Goal: Use online tool/utility: Use online tool/utility

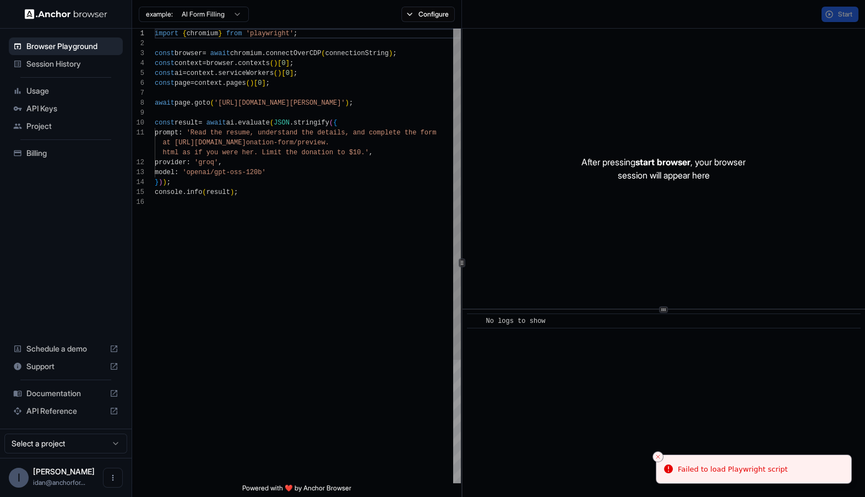
type textarea "**********"
click at [295, 196] on div "import { chromium } from 'playwright' ; const browser = await chromium . connec…" at bounding box center [308, 340] width 306 height 623
click at [657, 454] on icon "Close toast" at bounding box center [658, 456] width 7 height 7
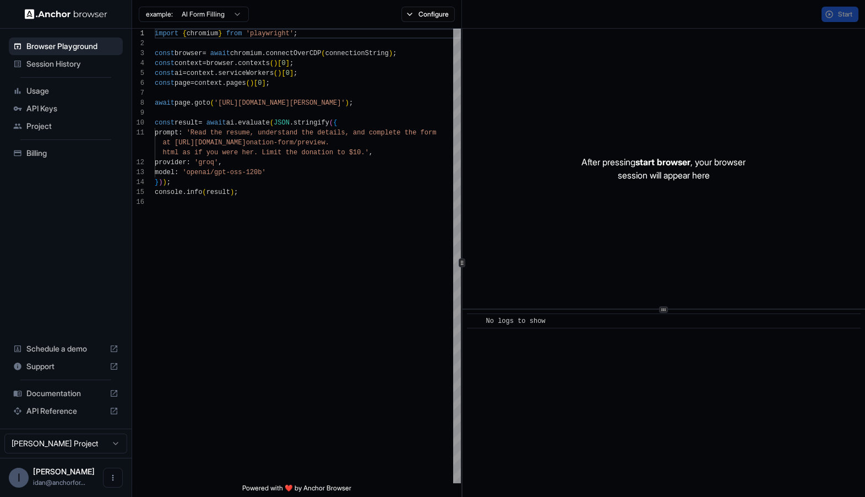
scroll to position [89, 0]
click at [345, 126] on div "import { chromium } from 'playwright' ; const browser = await chromium . connec…" at bounding box center [308, 340] width 306 height 623
click at [313, 316] on div "import { chromium } from 'playwright' ; const browser = await chromium . connec…" at bounding box center [308, 340] width 306 height 623
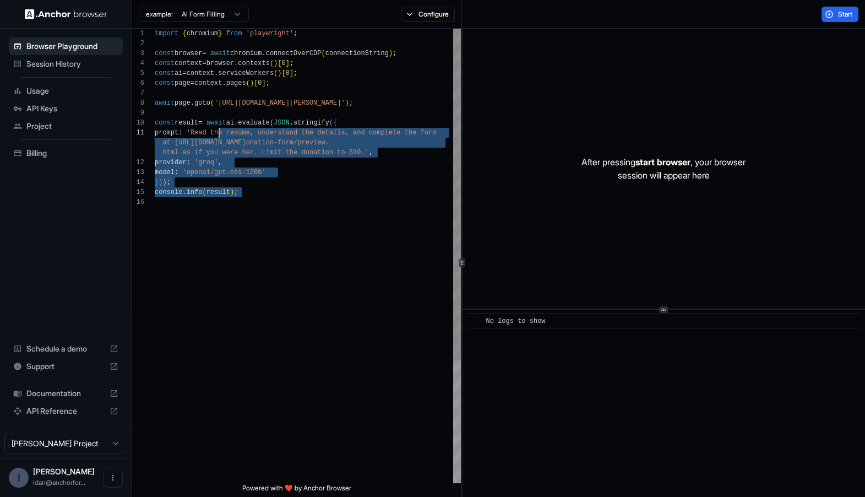
scroll to position [0, 0]
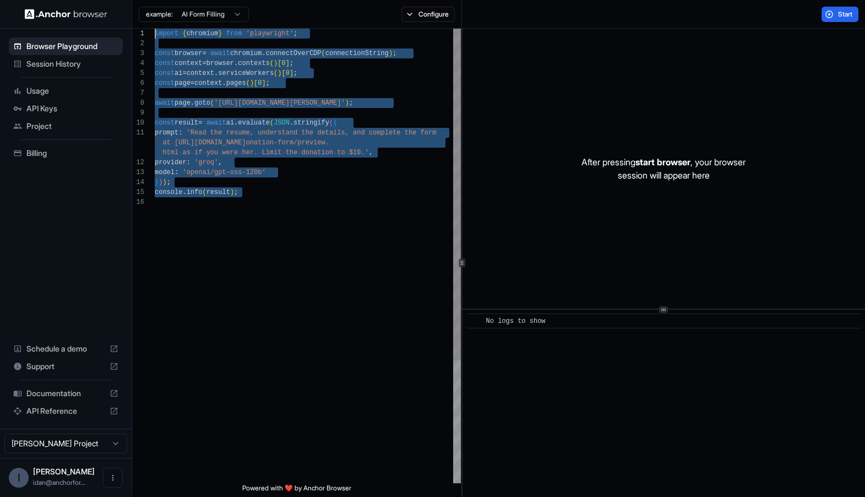
type textarea "**********"
drag, startPoint x: 305, startPoint y: 236, endPoint x: 261, endPoint y: 271, distance: 56.7
click at [261, 272] on div "import { chromium } from 'playwright' ; const browser = await chromium . connec…" at bounding box center [308, 340] width 306 height 623
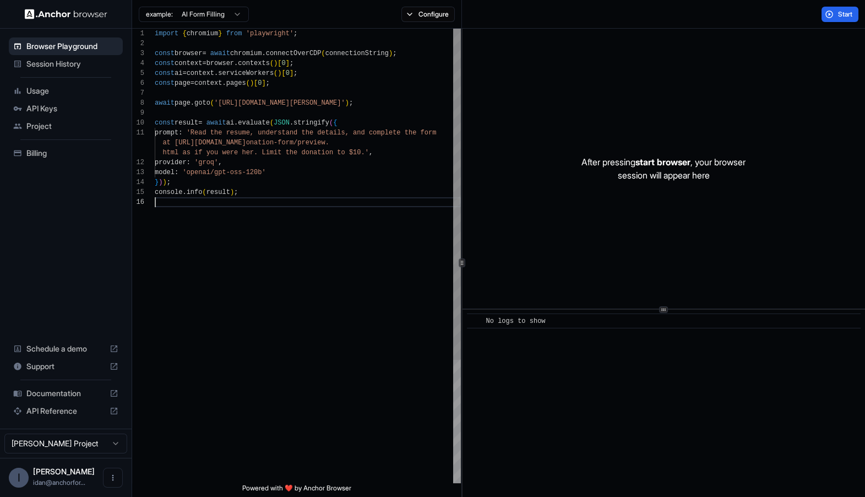
click at [261, 271] on div "import { chromium } from 'playwright' ; const browser = await chromium . connec…" at bounding box center [308, 340] width 306 height 623
drag, startPoint x: 254, startPoint y: 285, endPoint x: 250, endPoint y: 241, distance: 44.2
click at [250, 252] on div "import { chromium } from 'playwright' ; const browser = await chromium . connec…" at bounding box center [308, 340] width 306 height 623
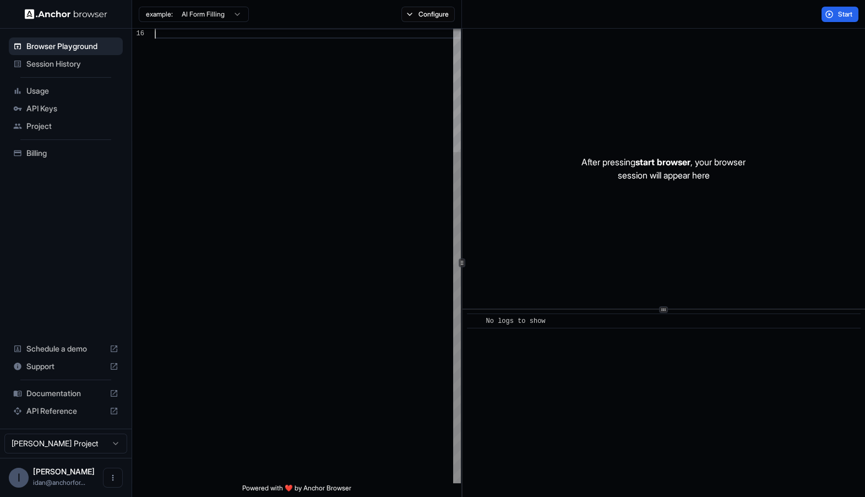
drag, startPoint x: 208, startPoint y: 478, endPoint x: 369, endPoint y: 491, distance: 161.2
click at [370, 483] on div at bounding box center [308, 171] width 306 height 623
click at [332, 486] on span "Powered with ❤️ by Anchor Browser" at bounding box center [296, 489] width 109 height 13
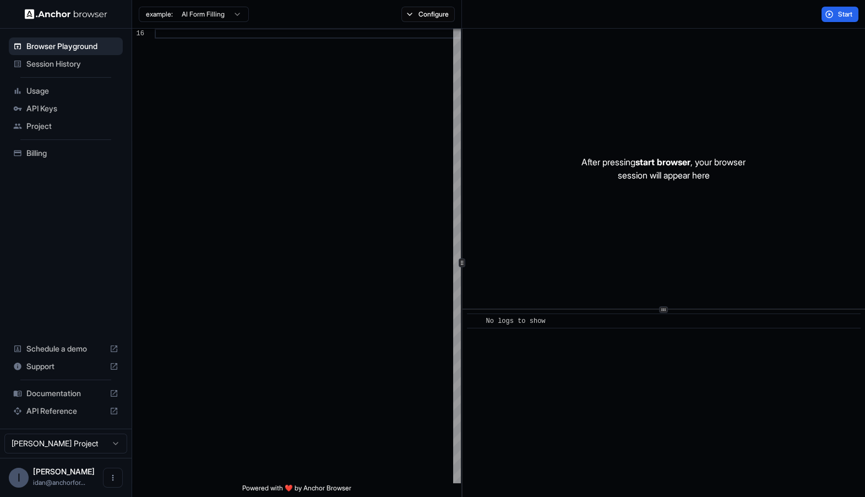
drag, startPoint x: 325, startPoint y: 486, endPoint x: 275, endPoint y: 484, distance: 50.7
click at [275, 484] on span "Powered with ❤️ by Anchor Browser" at bounding box center [296, 489] width 109 height 13
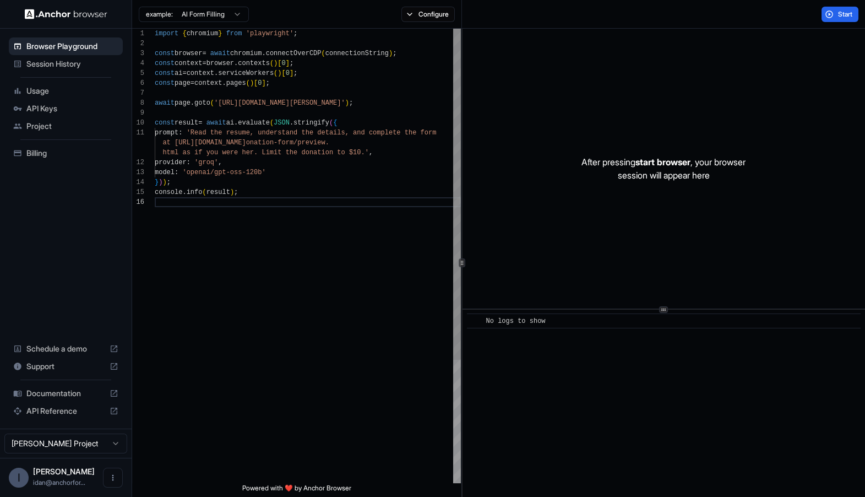
click at [302, 293] on div "console . info ( result ) ; model : 'openai/gpt-oss-120b' } ) ) ; const result …" at bounding box center [308, 340] width 306 height 623
click at [223, 105] on div "import { chromium } from 'playwright' ; const browser = await chromium . connec…" at bounding box center [308, 340] width 306 height 623
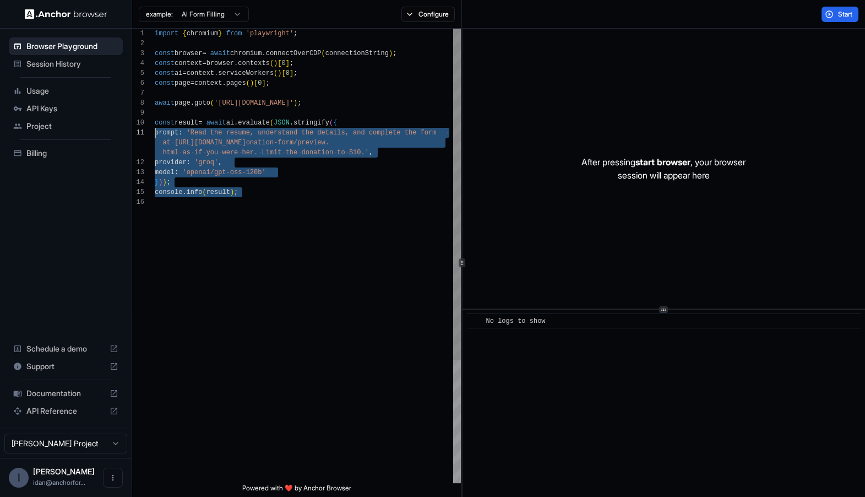
scroll to position [79, 0]
drag, startPoint x: 308, startPoint y: 220, endPoint x: 134, endPoint y: 116, distance: 201.9
click at [155, 116] on div "import { chromium } from 'playwright' ; const browser = await chromium . connec…" at bounding box center [308, 340] width 306 height 623
type textarea "**********"
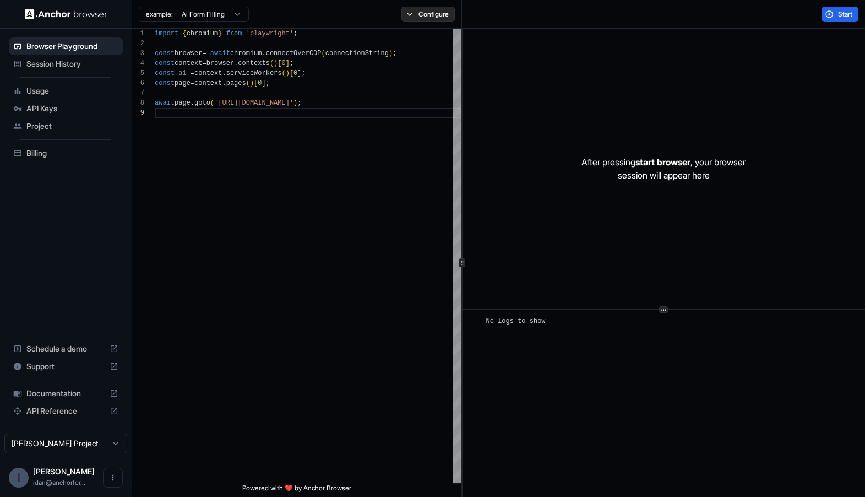
click at [428, 20] on button "Configure" at bounding box center [427, 14] width 53 height 15
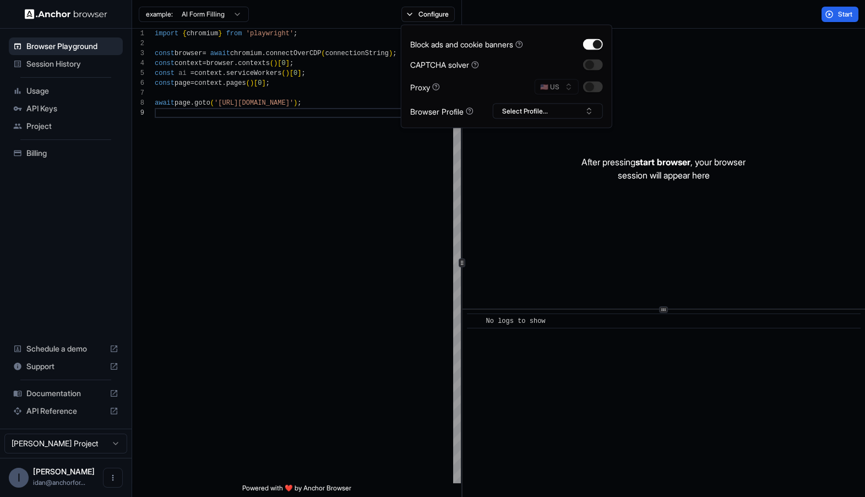
click at [596, 37] on div "Block ads and cookie banners CAPTCHA solver Proxy 🇺🇸 US Browser Profile Select …" at bounding box center [506, 76] width 193 height 85
click at [599, 39] on button "button" at bounding box center [593, 44] width 20 height 11
click at [595, 86] on button "button" at bounding box center [593, 86] width 20 height 11
click at [517, 208] on div "After pressing start browser , your browser session will appear here" at bounding box center [663, 169] width 403 height 280
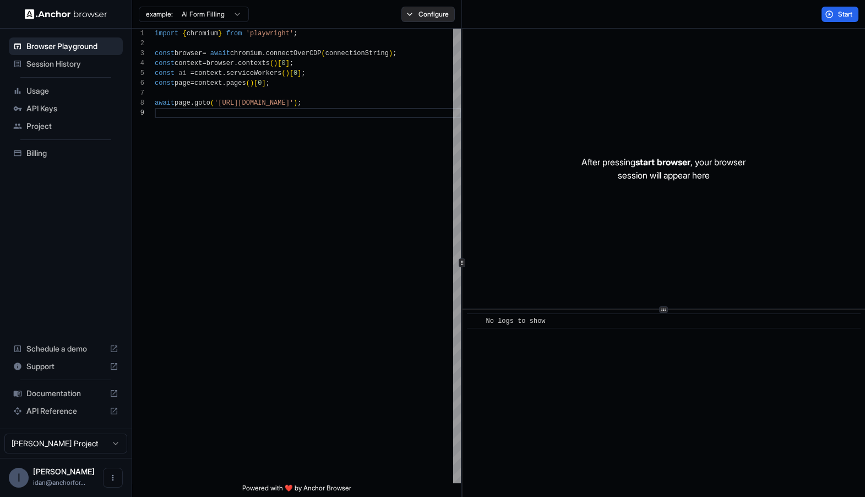
click at [429, 7] on button "Configure" at bounding box center [427, 14] width 53 height 15
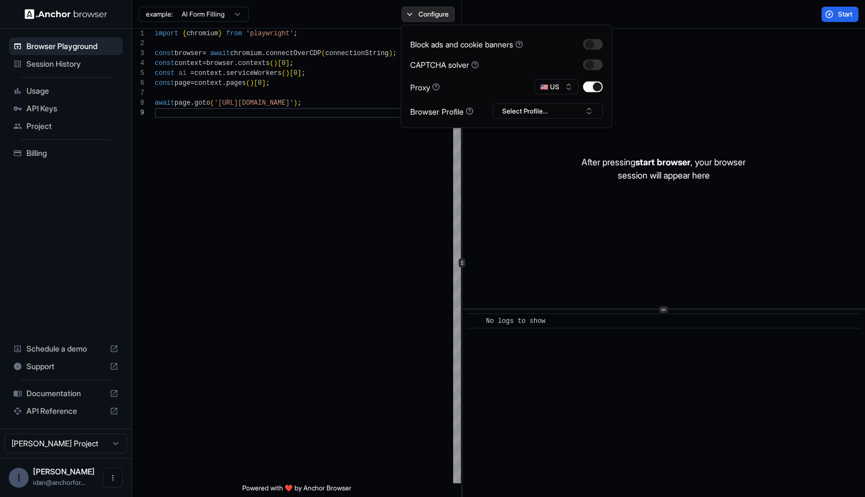
click at [427, 7] on button "Configure" at bounding box center [427, 14] width 53 height 15
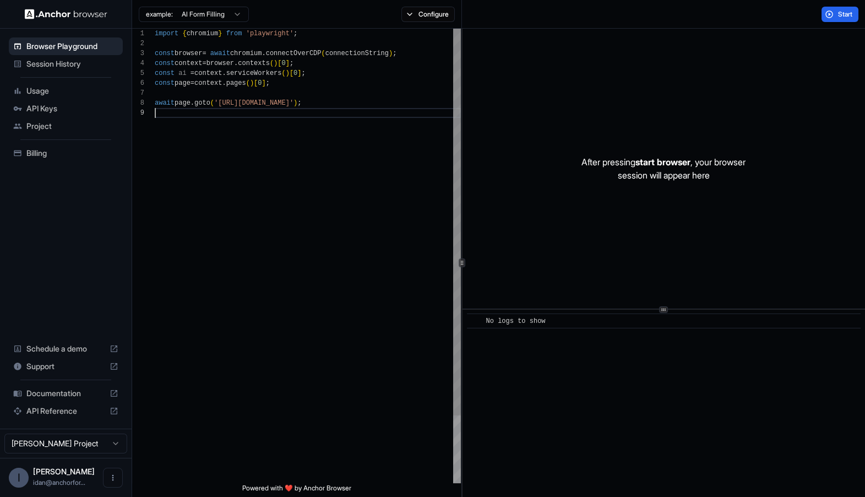
drag, startPoint x: 372, startPoint y: 259, endPoint x: 864, endPoint y: 239, distance: 493.1
click at [372, 259] on div "import { chromium } from 'playwright' ; const browser = await chromium . connec…" at bounding box center [308, 295] width 306 height 533
click at [838, 17] on span "Start" at bounding box center [845, 14] width 15 height 9
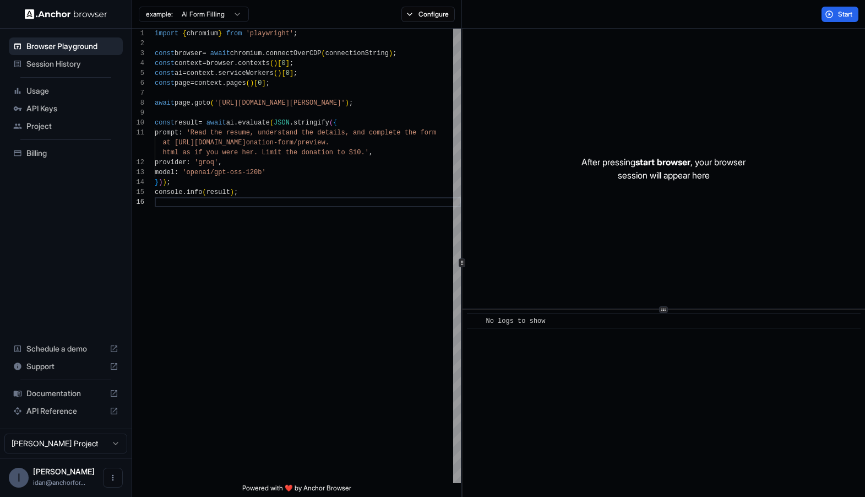
click at [400, 17] on div "Configure" at bounding box center [428, 14] width 67 height 15
click at [410, 16] on button "Configure" at bounding box center [427, 14] width 53 height 15
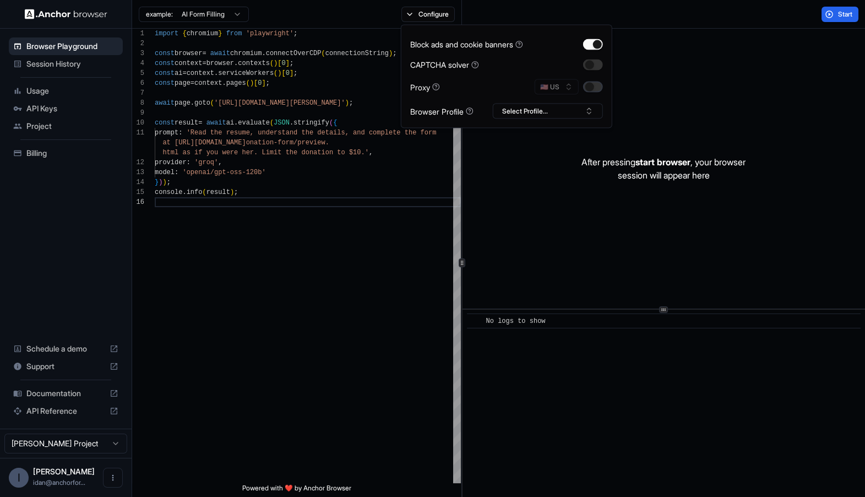
click at [597, 91] on button "button" at bounding box center [593, 86] width 20 height 11
type button "on"
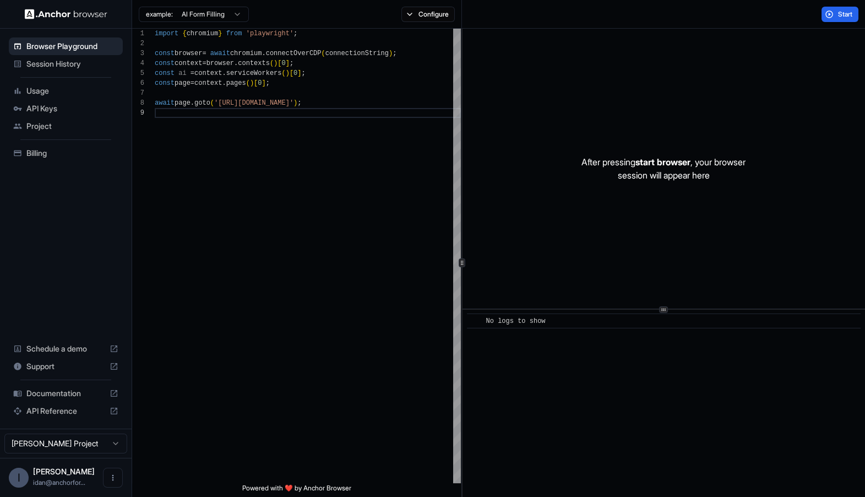
scroll to position [79, 0]
